Goal: Information Seeking & Learning: Understand process/instructions

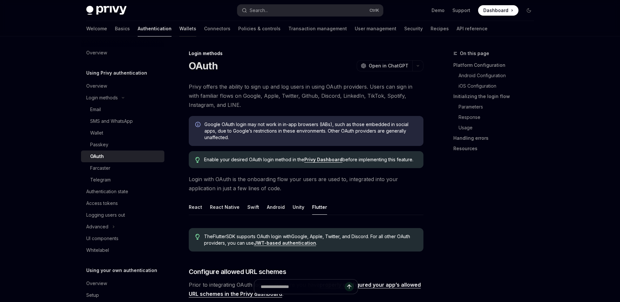
click at [179, 31] on link "Wallets" at bounding box center [187, 29] width 17 height 16
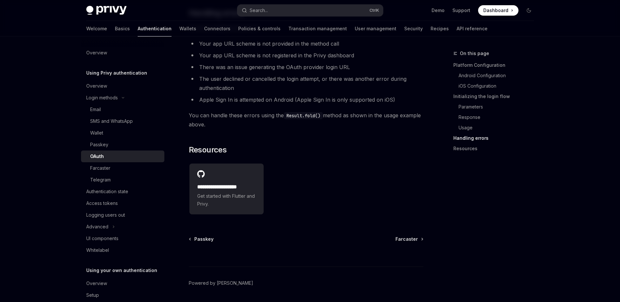
scroll to position [1198, 0]
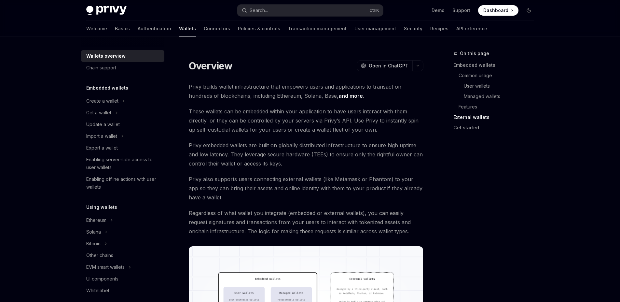
scroll to position [1003, 0]
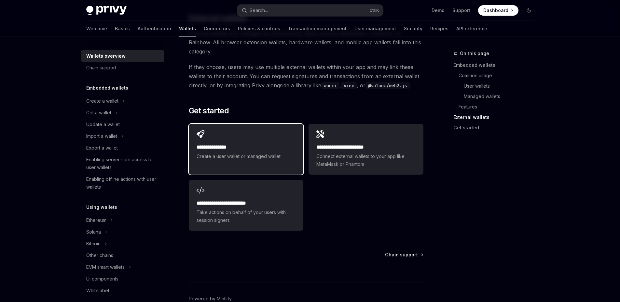
click at [251, 152] on span "Create a user wallet or managed wallet" at bounding box center [246, 156] width 99 height 8
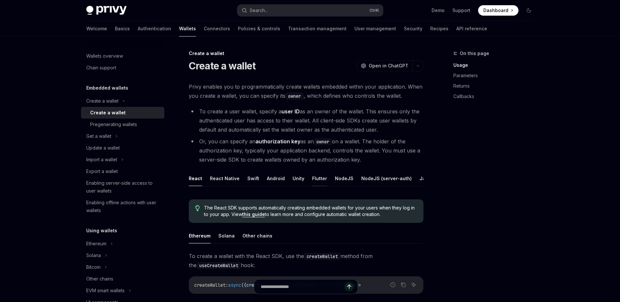
click at [314, 175] on button "Flutter" at bounding box center [319, 178] width 15 height 15
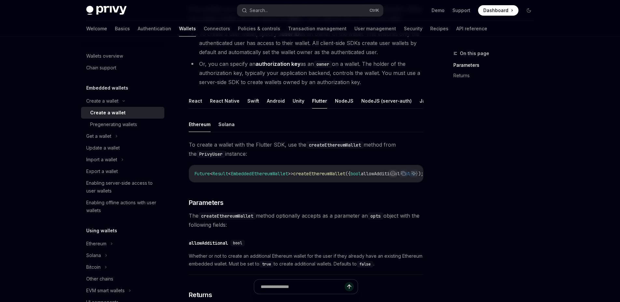
scroll to position [78, 0]
click at [228, 131] on button "Solana" at bounding box center [227, 123] width 16 height 15
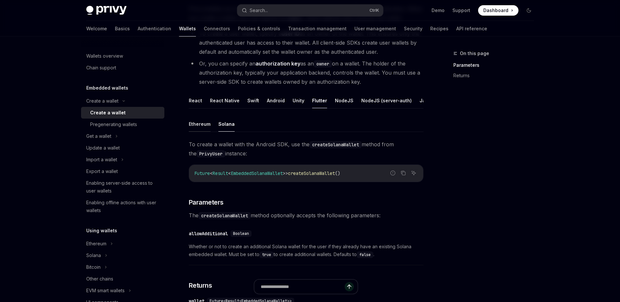
click at [204, 131] on button "Ethereum" at bounding box center [200, 123] width 22 height 15
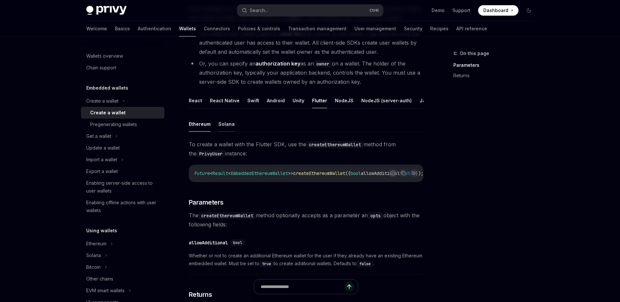
click at [221, 132] on button "Solana" at bounding box center [227, 123] width 16 height 15
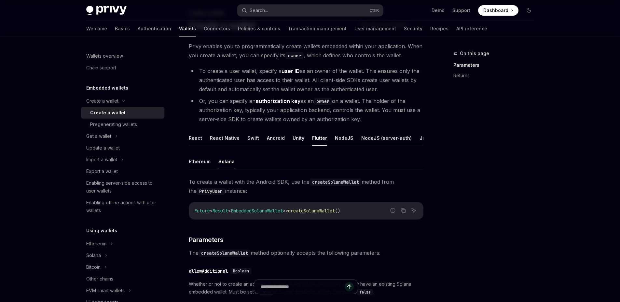
scroll to position [44, 0]
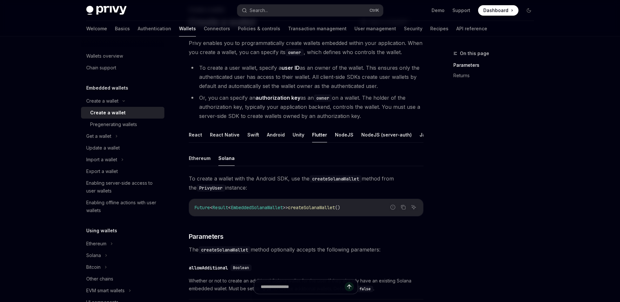
click at [179, 134] on div "Create a wallet Create a wallet OpenAI Open in ChatGPT OpenAI Open in ChatGPT P…" at bounding box center [245, 236] width 360 height 461
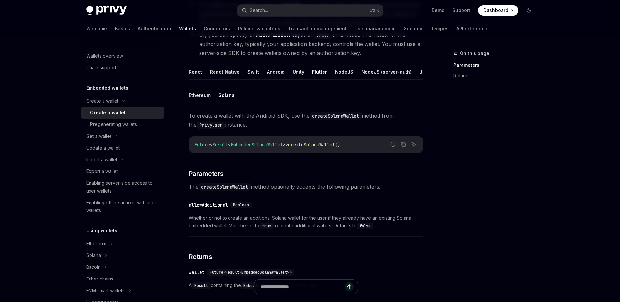
scroll to position [105, 0]
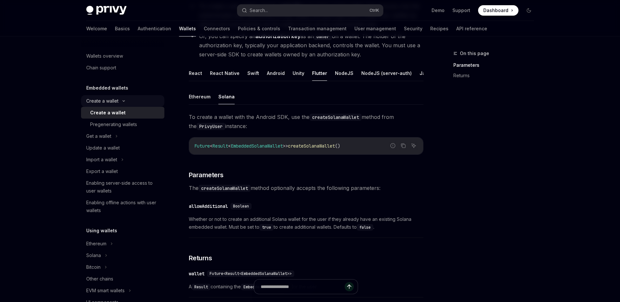
click at [98, 104] on div "Create a wallet" at bounding box center [102, 101] width 32 height 8
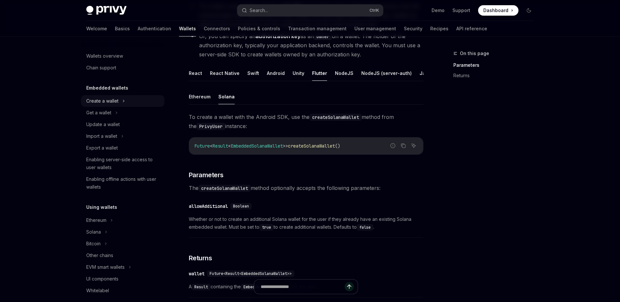
click at [98, 104] on div "Create a wallet" at bounding box center [102, 101] width 32 height 8
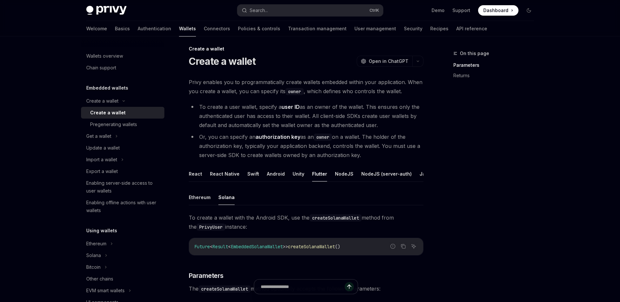
scroll to position [0, 0]
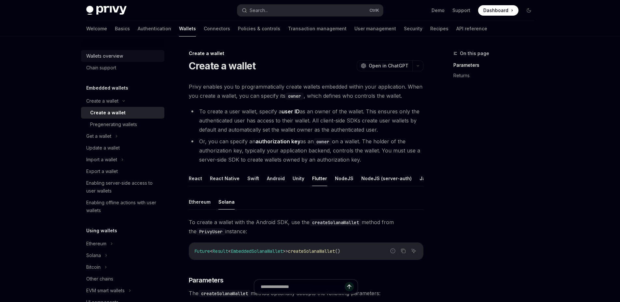
click at [101, 55] on div "Wallets overview" at bounding box center [104, 56] width 37 height 8
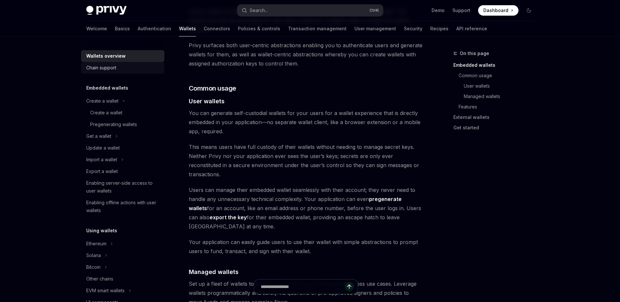
scroll to position [196, 0]
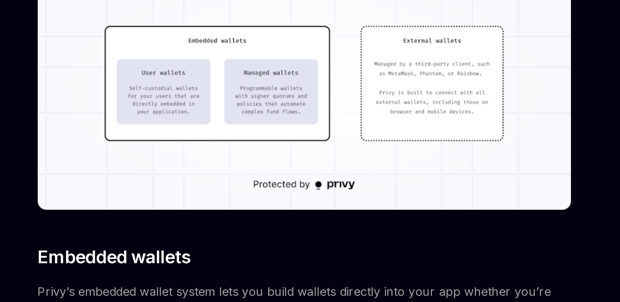
click at [342, 106] on img at bounding box center [306, 103] width 235 height 107
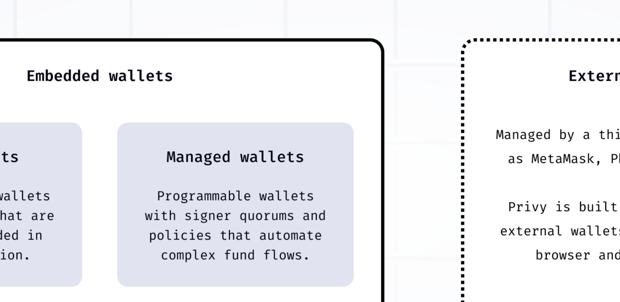
click at [342, 106] on img at bounding box center [313, 150] width 592 height 269
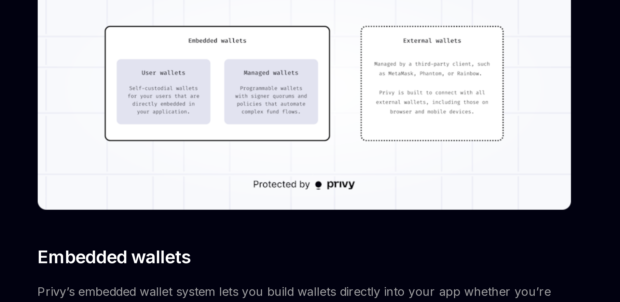
click at [342, 106] on img at bounding box center [306, 103] width 235 height 107
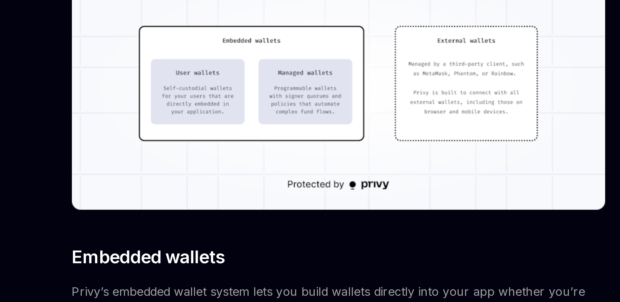
click at [335, 113] on img at bounding box center [306, 103] width 235 height 107
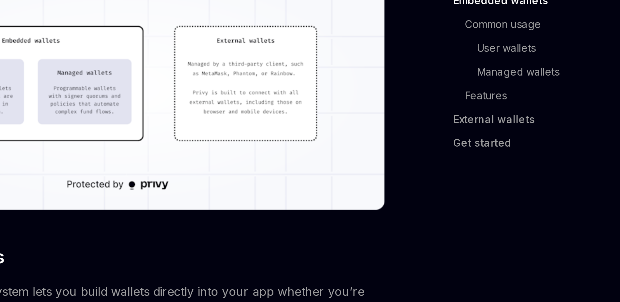
click at [360, 107] on img at bounding box center [306, 103] width 235 height 107
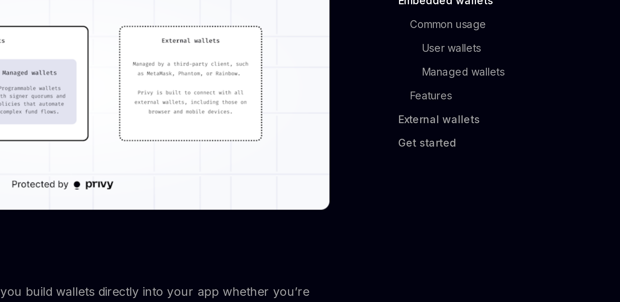
click at [359, 105] on img at bounding box center [306, 103] width 235 height 107
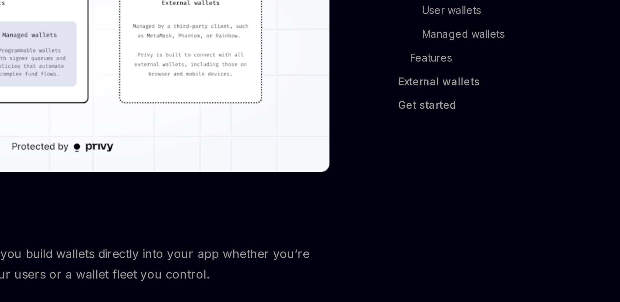
click at [356, 117] on img at bounding box center [306, 103] width 235 height 107
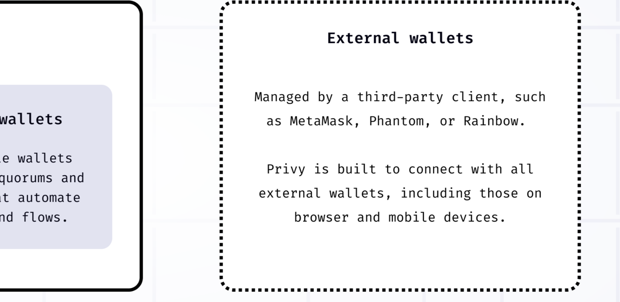
click at [453, 161] on img at bounding box center [313, 150] width 592 height 269
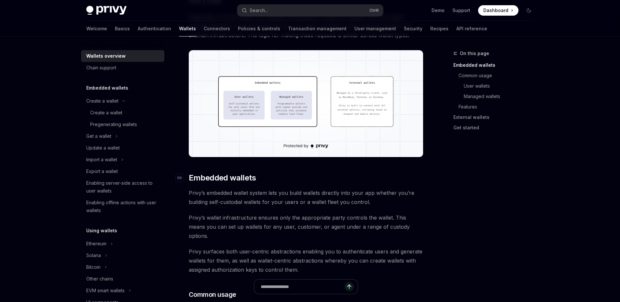
click at [309, 173] on h2 "​ Embedded wallets" at bounding box center [306, 178] width 235 height 10
click at [297, 206] on span "Privy’s embedded wallet system lets you build wallets directly into your app wh…" at bounding box center [306, 197] width 235 height 18
click at [299, 127] on img at bounding box center [306, 103] width 235 height 107
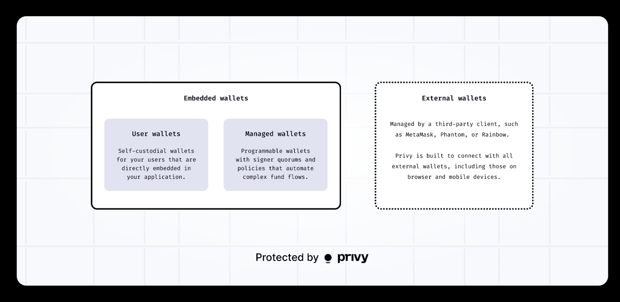
click at [77, 120] on img at bounding box center [313, 150] width 592 height 269
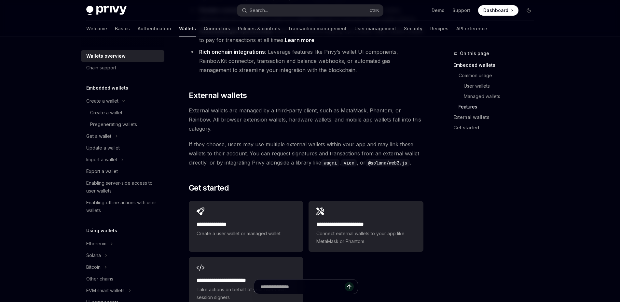
scroll to position [1003, 0]
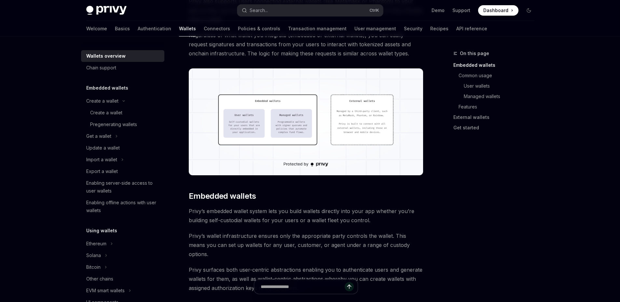
scroll to position [175, 0]
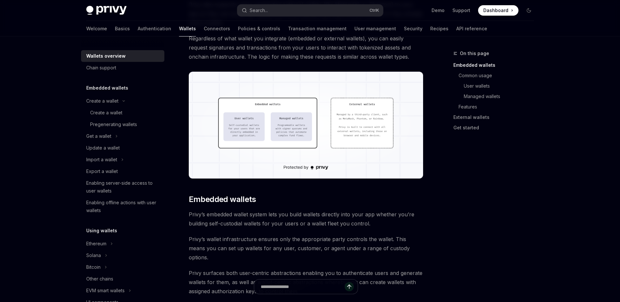
click at [282, 123] on img at bounding box center [306, 125] width 235 height 107
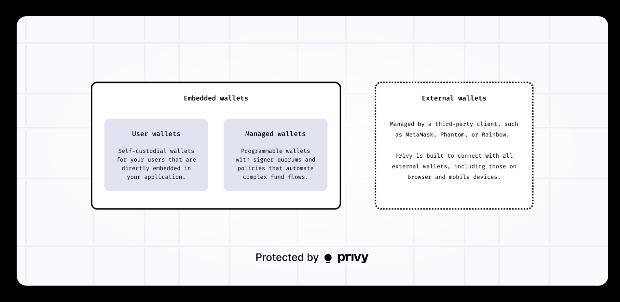
click at [282, 123] on img at bounding box center [313, 150] width 592 height 269
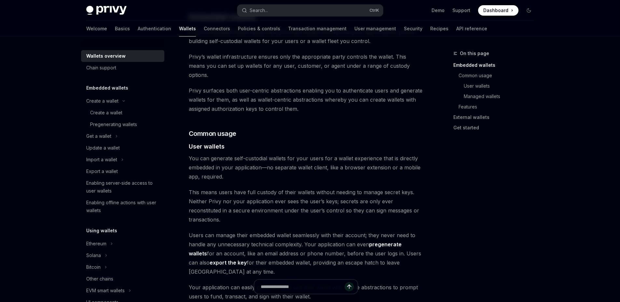
scroll to position [358, 0]
click at [111, 135] on div "Get a wallet" at bounding box center [98, 136] width 25 height 8
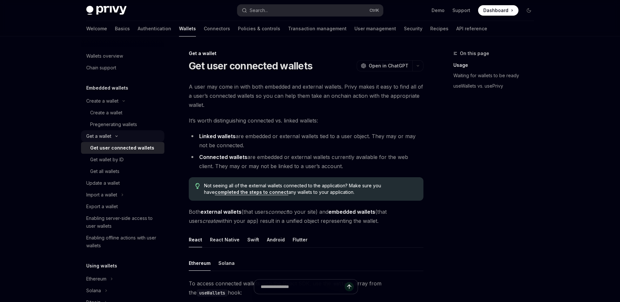
click at [111, 135] on div "Get a wallet" at bounding box center [98, 136] width 25 height 8
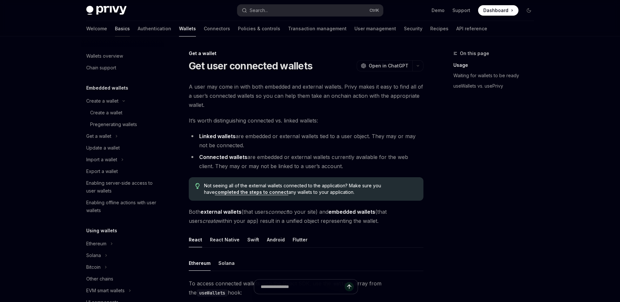
click at [115, 29] on link "Basics" at bounding box center [122, 29] width 15 height 16
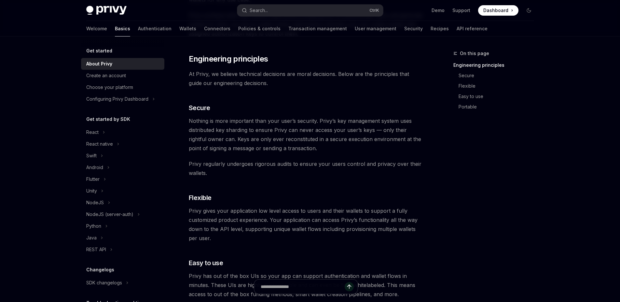
scroll to position [204, 0]
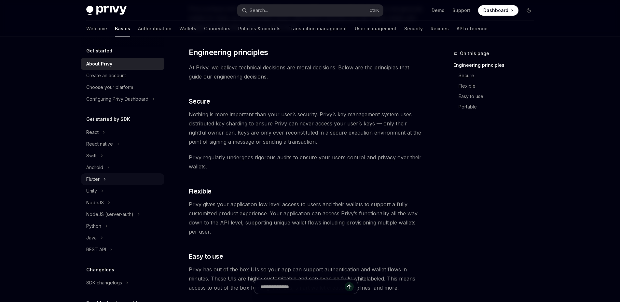
click at [91, 179] on div "Flutter" at bounding box center [92, 179] width 13 height 8
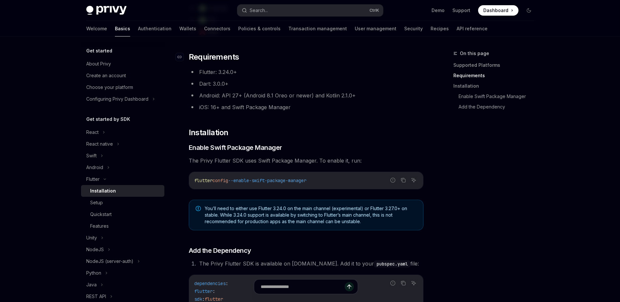
scroll to position [257, 0]
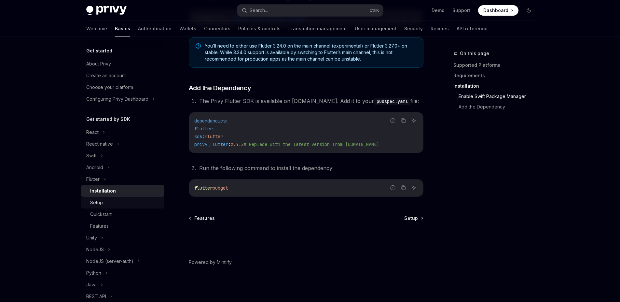
click at [107, 204] on div "Setup" at bounding box center [125, 203] width 70 height 8
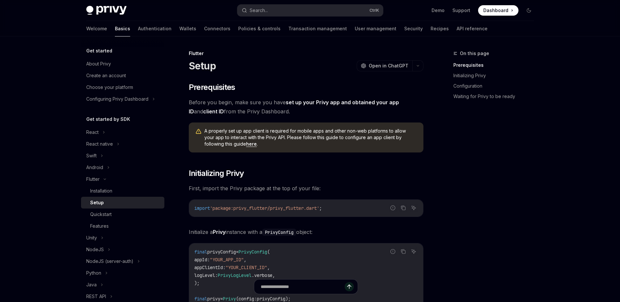
scroll to position [706, 0]
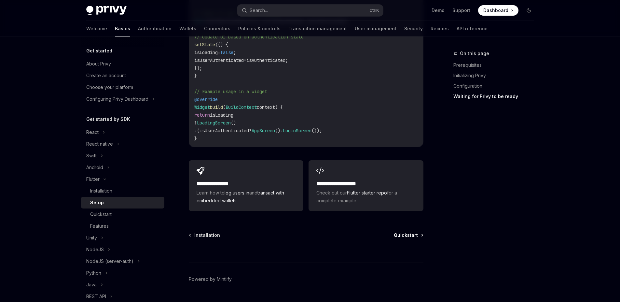
click at [412, 232] on span "Quickstart" at bounding box center [406, 235] width 24 height 7
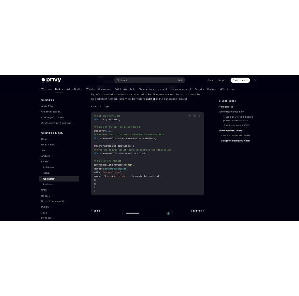
scroll to position [1190, 0]
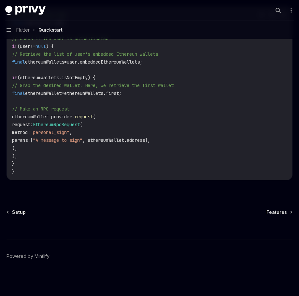
type textarea "*"
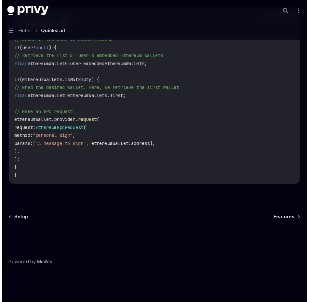
scroll to position [1184, 0]
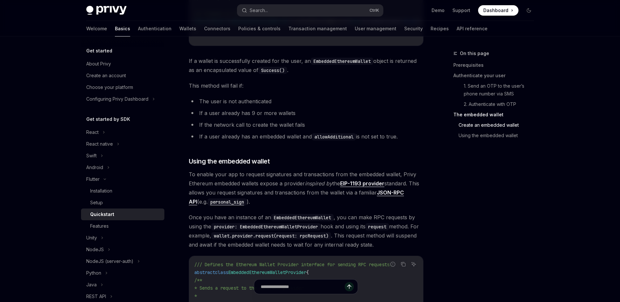
scroll to position [1264, 0]
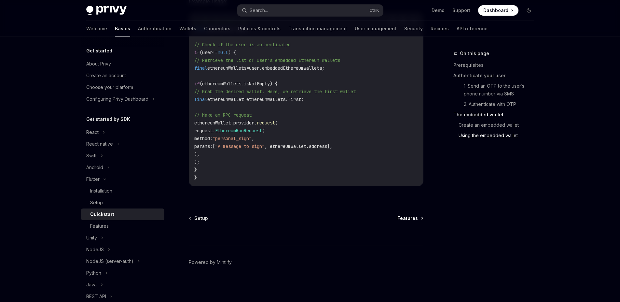
click at [407, 220] on span "Features" at bounding box center [408, 218] width 21 height 7
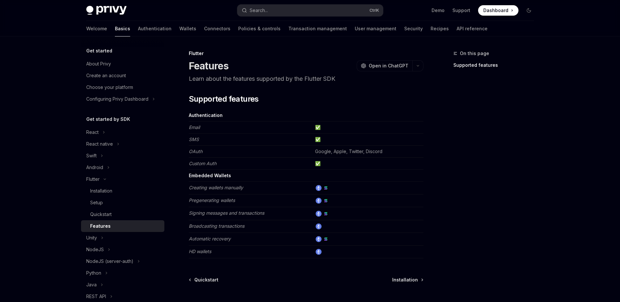
scroll to position [57, 0]
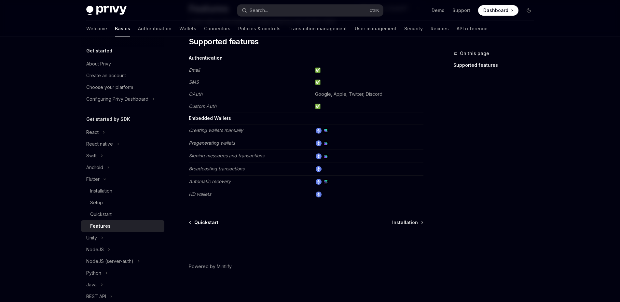
click at [209, 219] on span "Quickstart" at bounding box center [206, 222] width 24 height 7
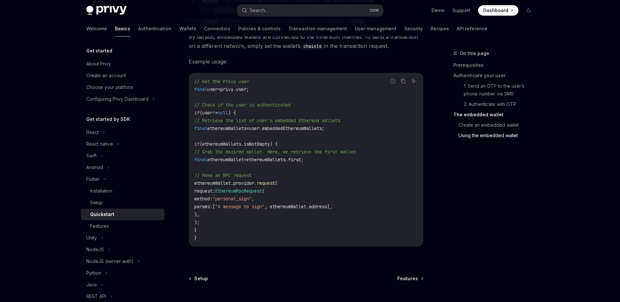
scroll to position [1264, 0]
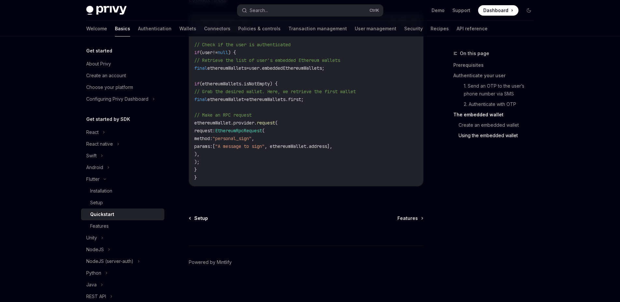
click at [197, 217] on span "Setup" at bounding box center [201, 218] width 14 height 7
type textarea "*"
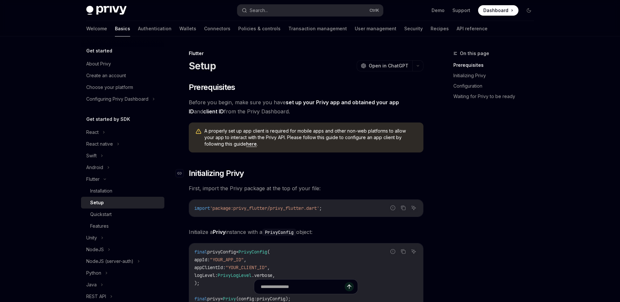
scroll to position [706, 0]
